Goal: Find contact information: Find contact information

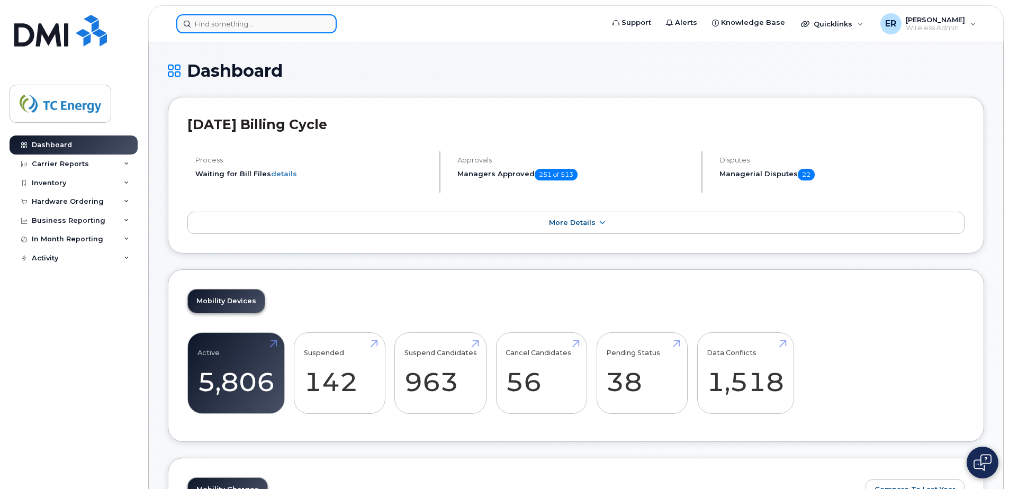
click at [263, 25] on input at bounding box center [256, 23] width 160 height 19
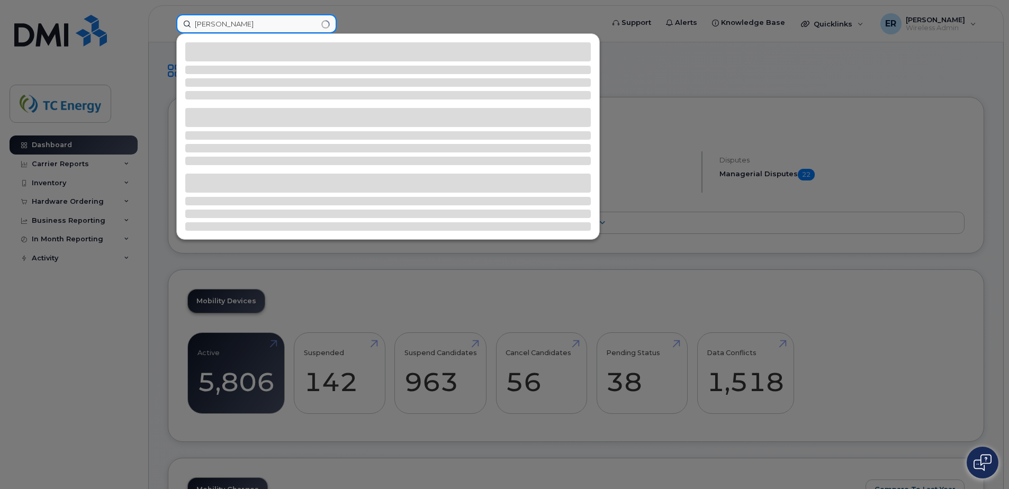
type input "[PERSON_NAME]"
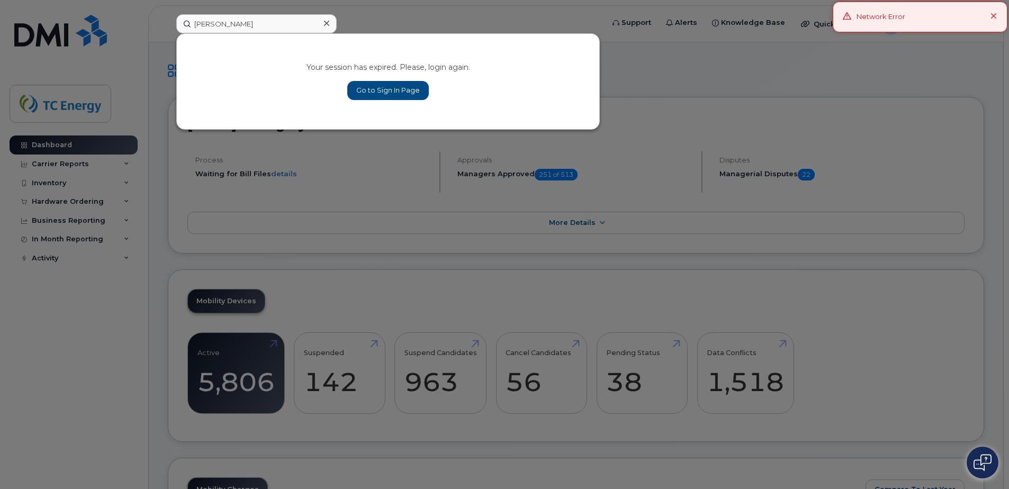
click at [996, 13] on button at bounding box center [994, 17] width 7 height 11
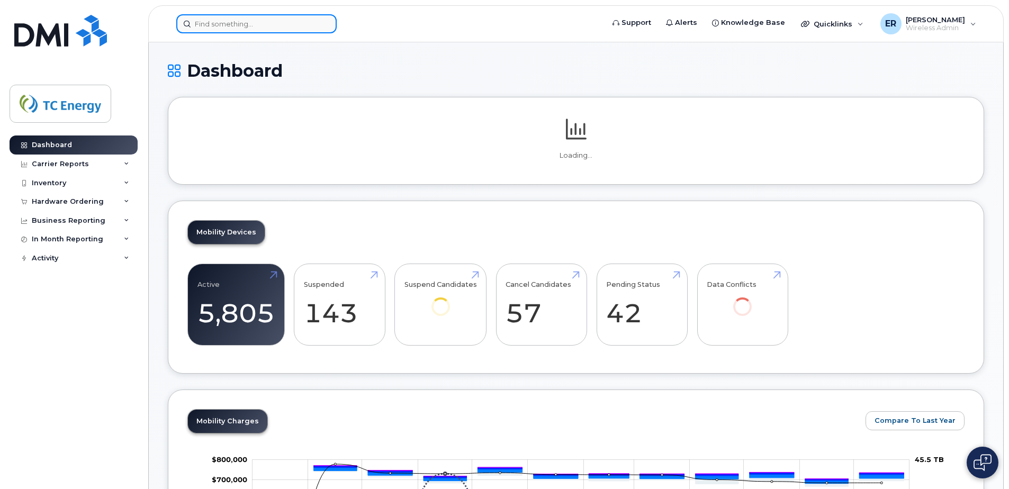
click at [264, 20] on input at bounding box center [256, 23] width 160 height 19
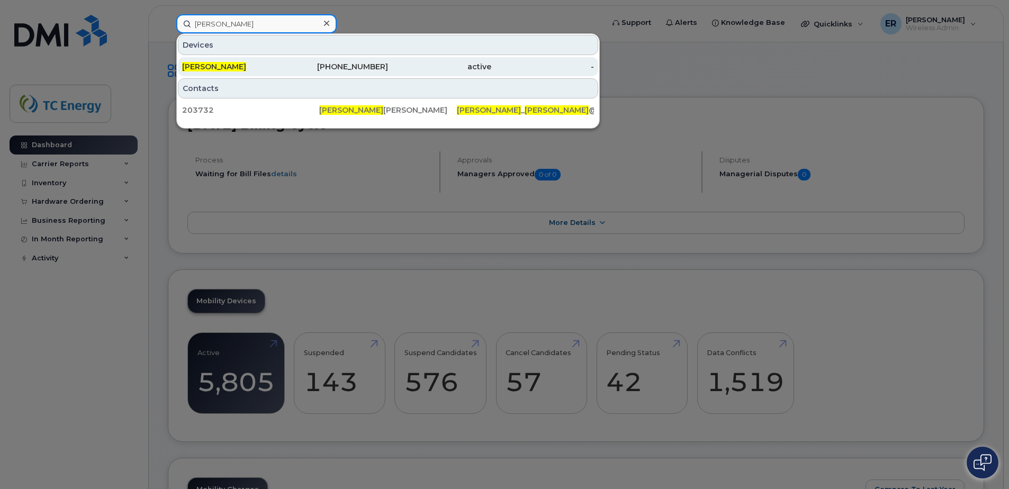
type input "[PERSON_NAME]"
click at [257, 65] on div "Felipe Quezada" at bounding box center [233, 66] width 103 height 11
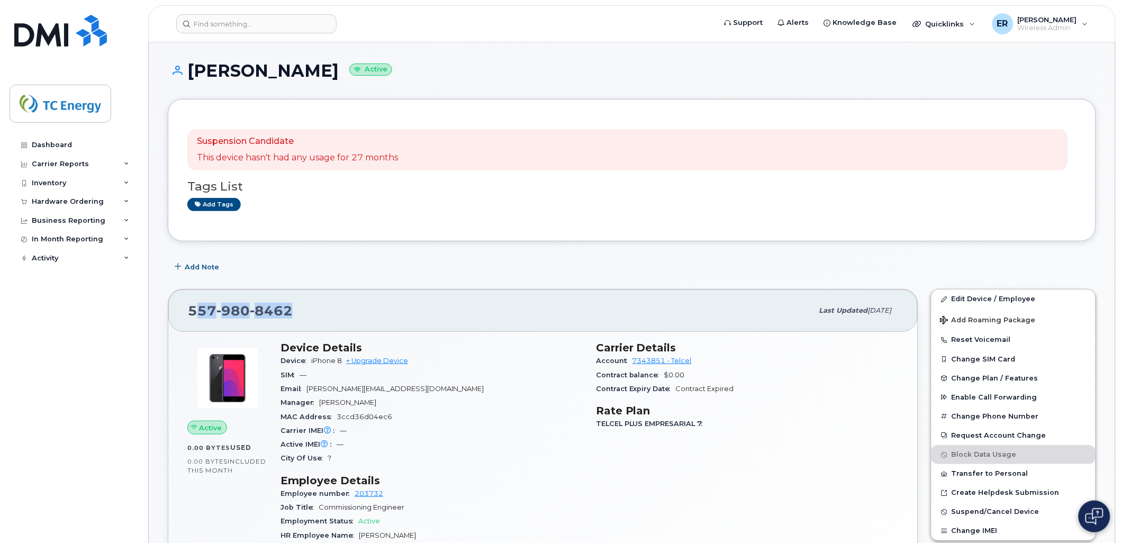
drag, startPoint x: 286, startPoint y: 312, endPoint x: 184, endPoint y: 309, distance: 102.2
click at [196, 310] on span "557 980 8462" at bounding box center [240, 311] width 105 height 16
click at [188, 309] on span "557 980 8462" at bounding box center [240, 311] width 105 height 16
drag, startPoint x: 245, startPoint y: 312, endPoint x: 183, endPoint y: 309, distance: 62.0
click at [183, 309] on div "557 980 8462 Last updated Aug 03, 2025" at bounding box center [543, 311] width 750 height 42
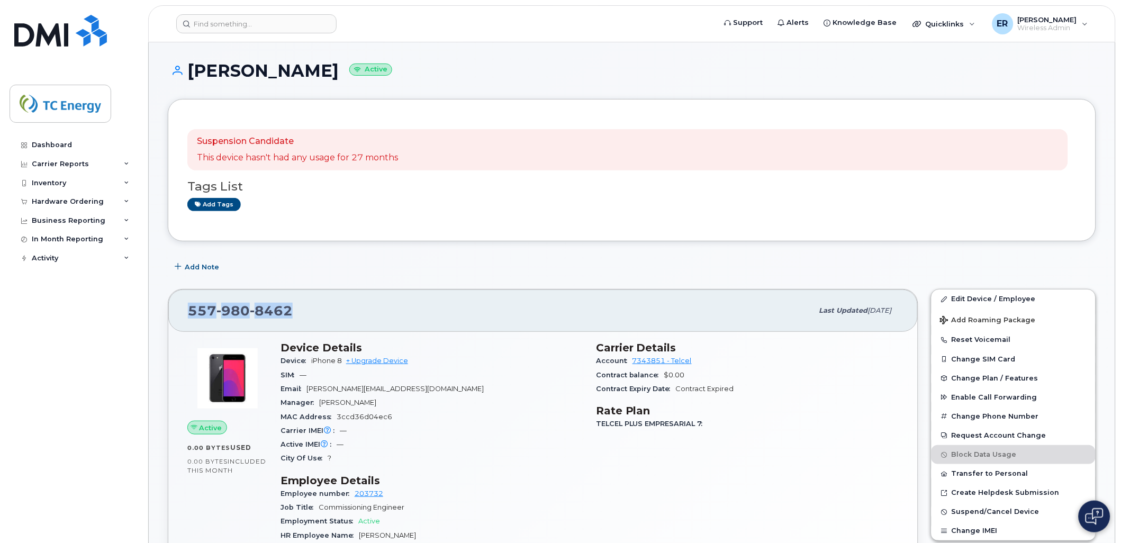
copy span "557 980 8462"
